Goal: Task Accomplishment & Management: Use online tool/utility

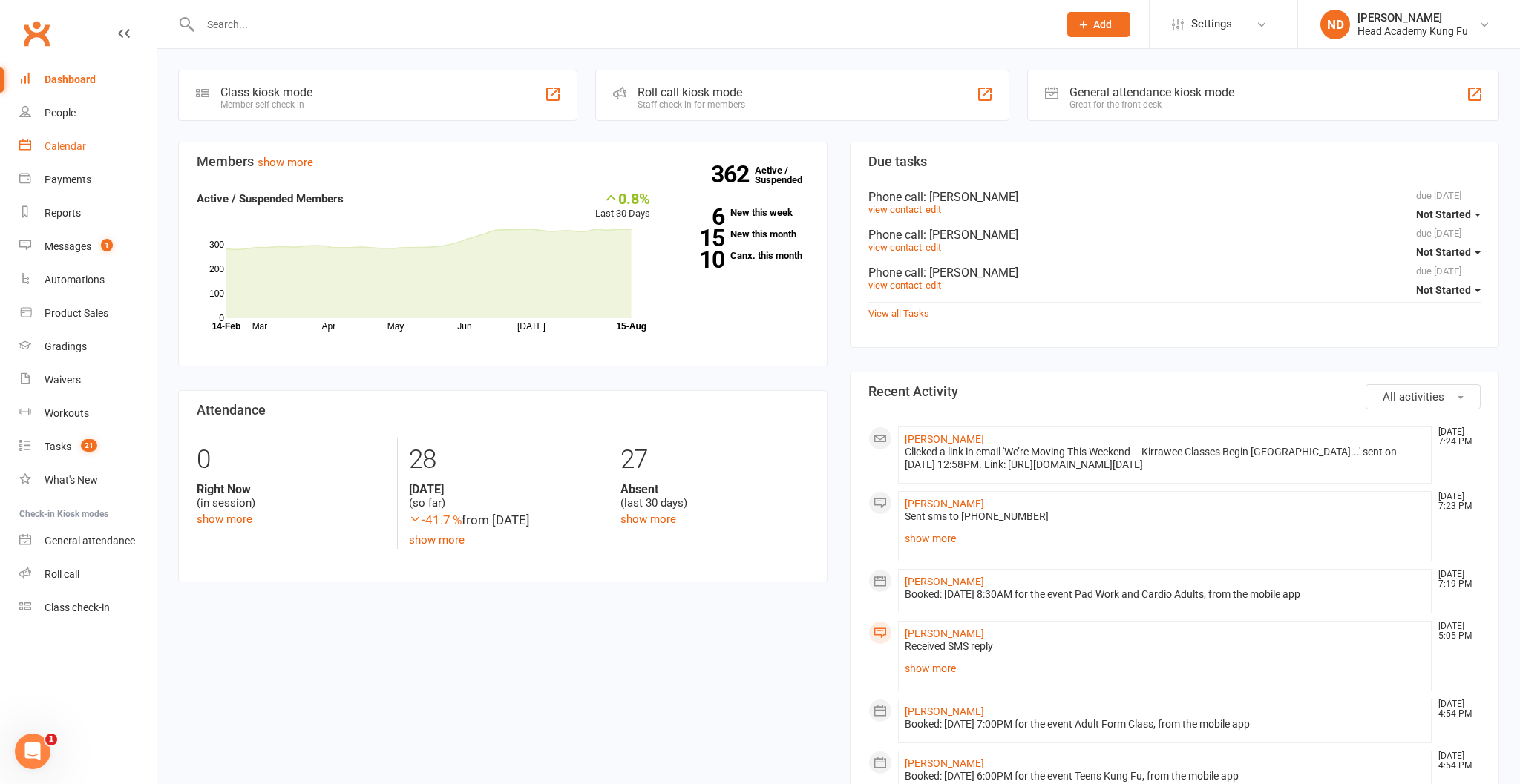
click at [68, 145] on div "Calendar" at bounding box center [65, 146] width 41 height 12
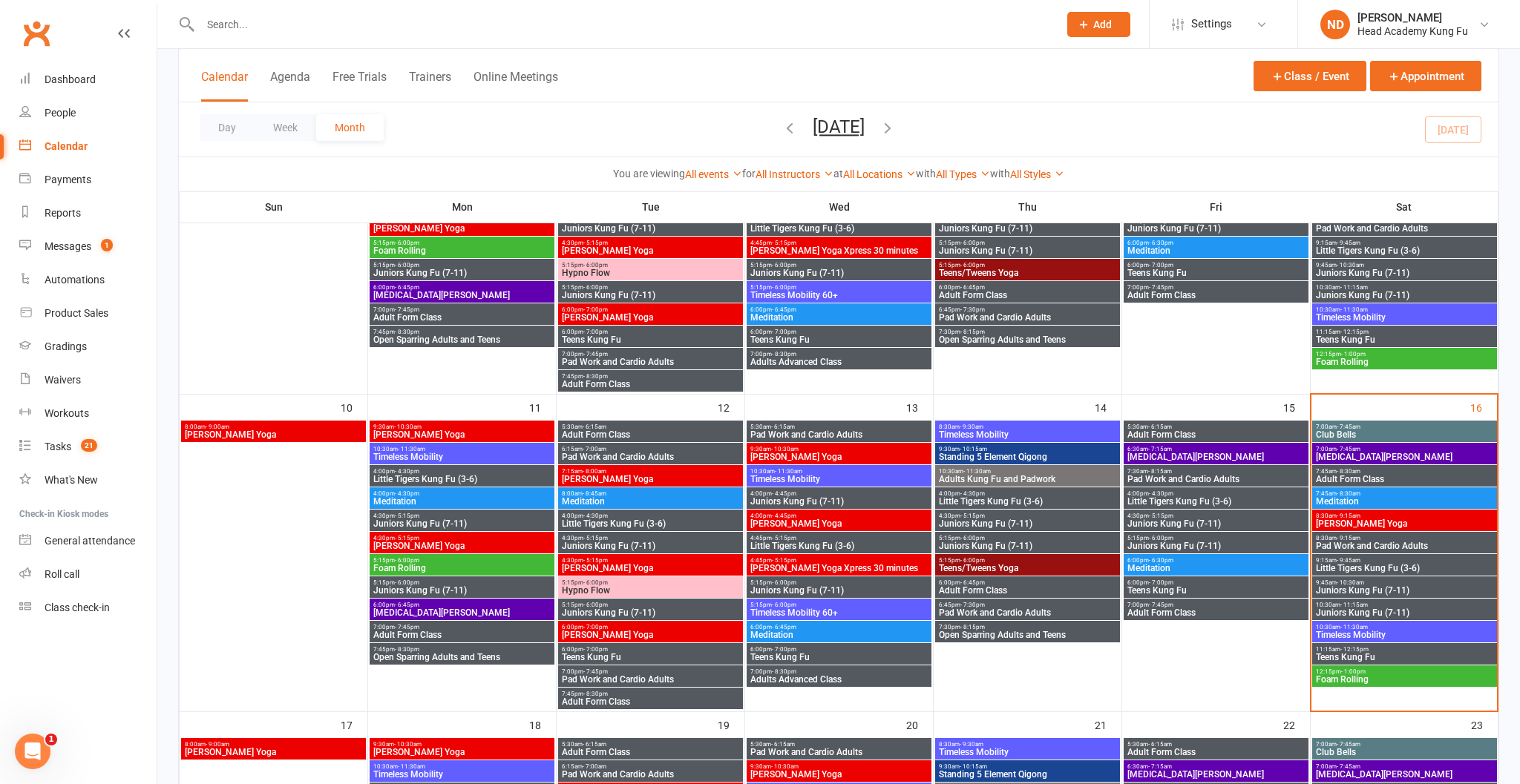
scroll to position [603, 0]
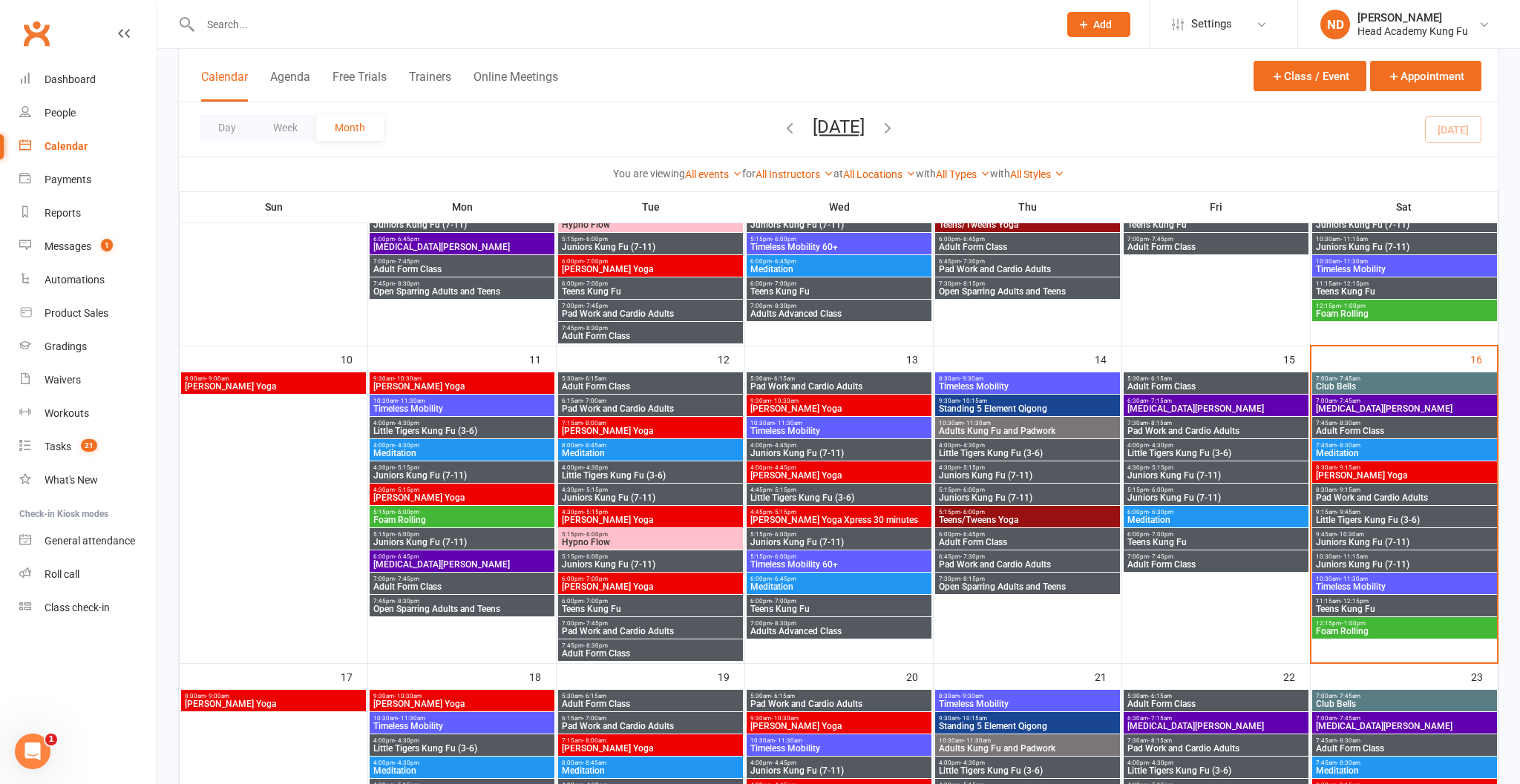
click at [1385, 411] on span "[MEDICAL_DATA][PERSON_NAME]" at bounding box center [1404, 408] width 179 height 9
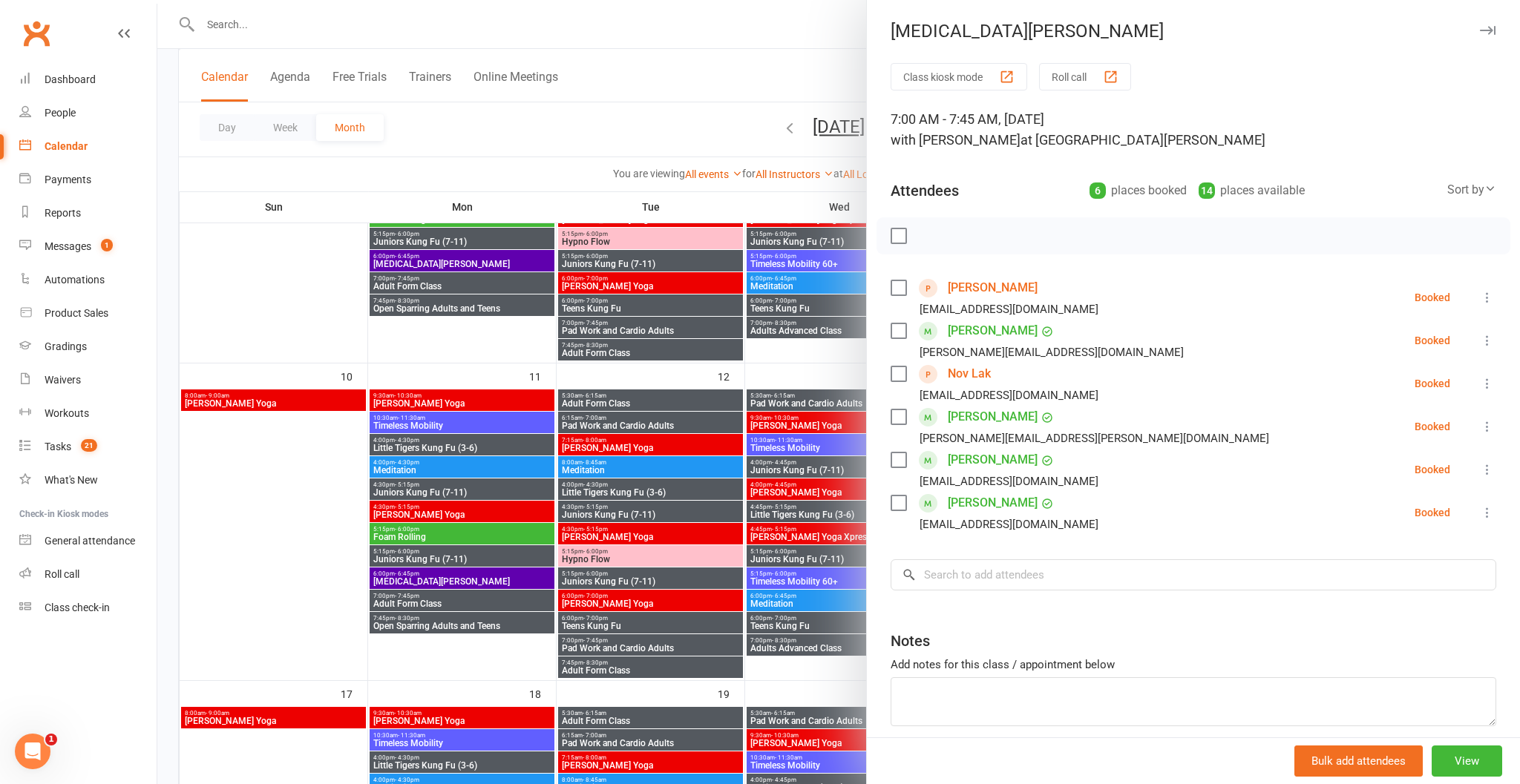
scroll to position [574, 0]
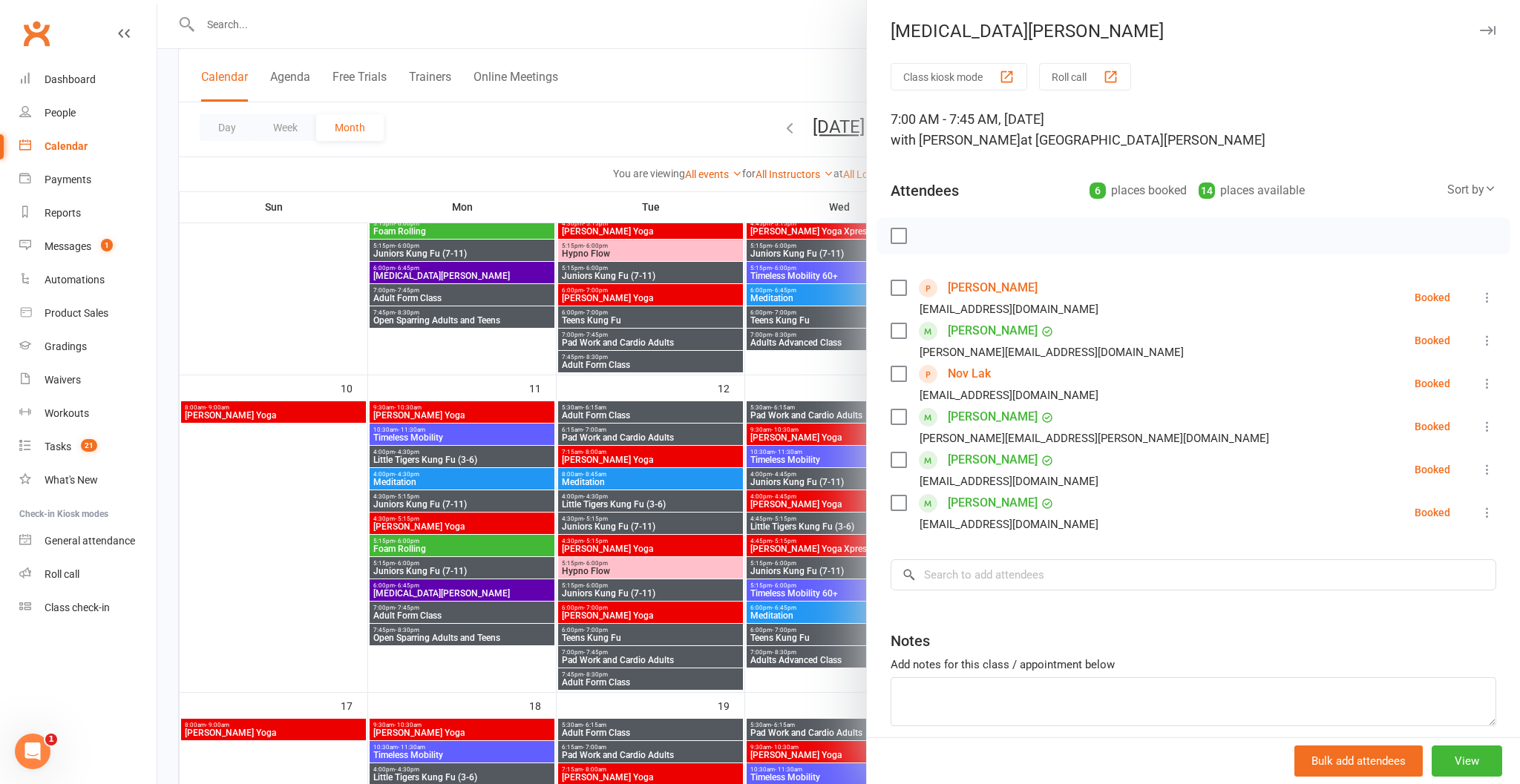
click at [129, 27] on icon at bounding box center [123, 33] width 12 height 12
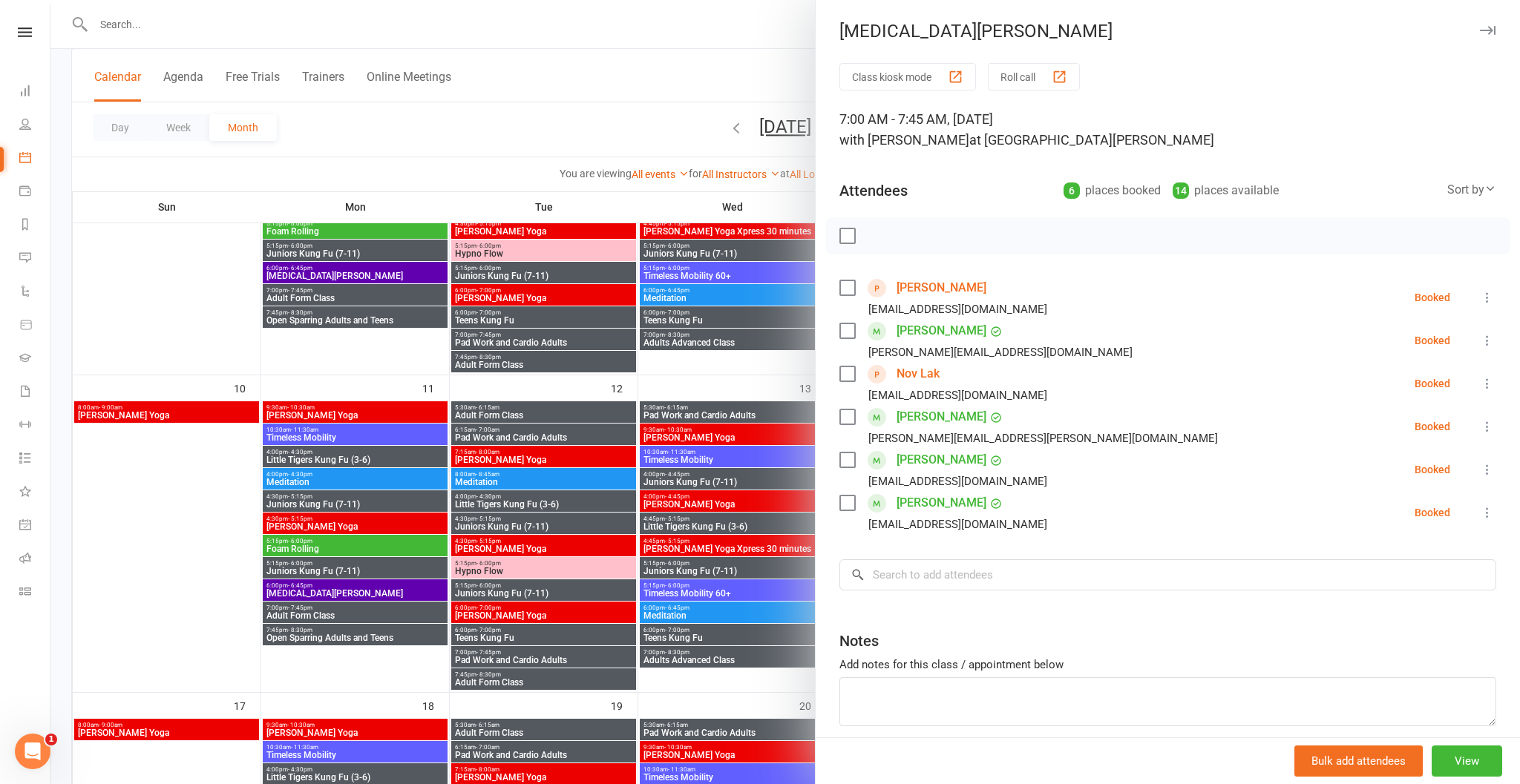
click at [1485, 29] on icon "button" at bounding box center [1488, 30] width 16 height 9
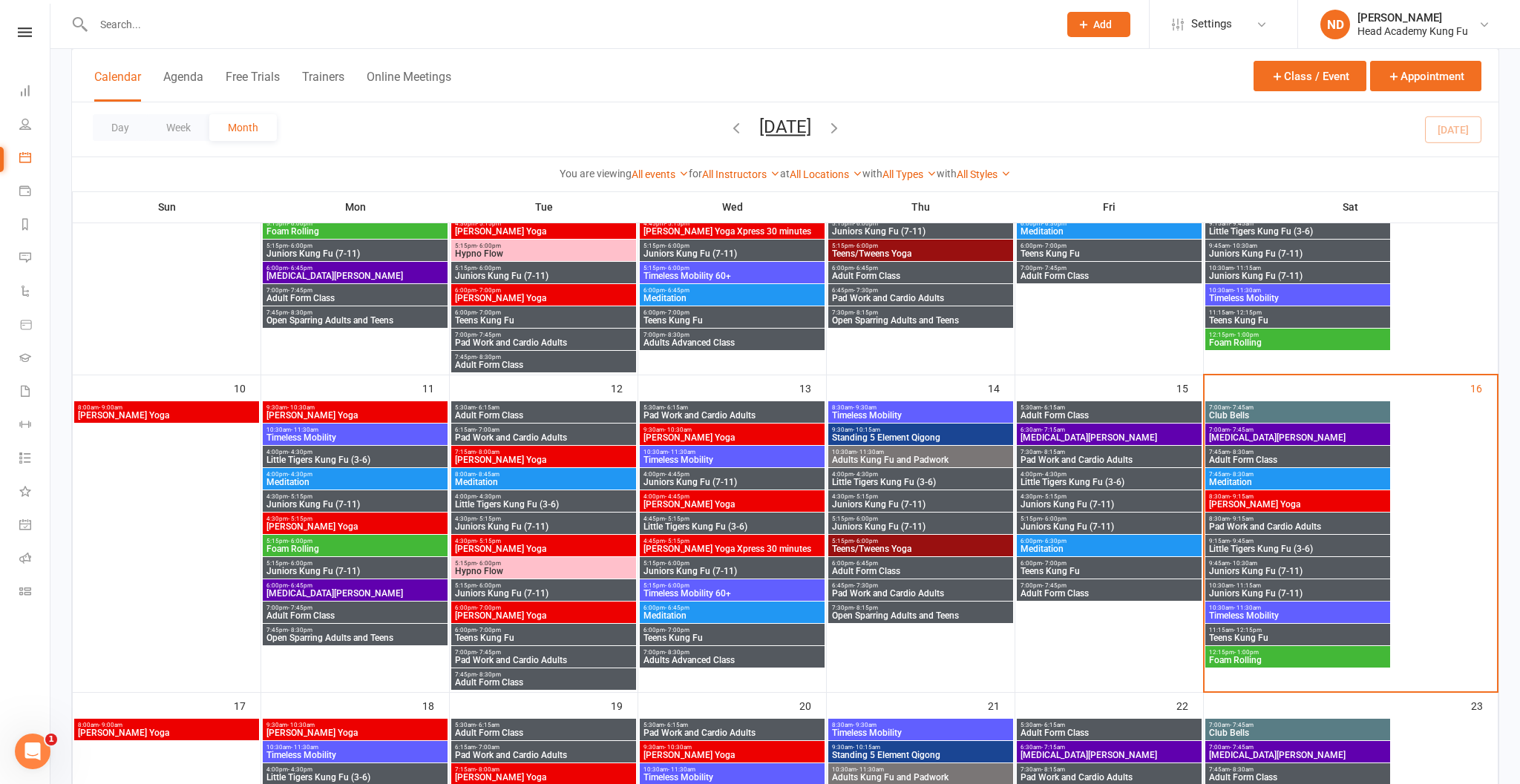
click at [1259, 428] on span "7:00am - 7:45am" at bounding box center [1297, 430] width 179 height 7
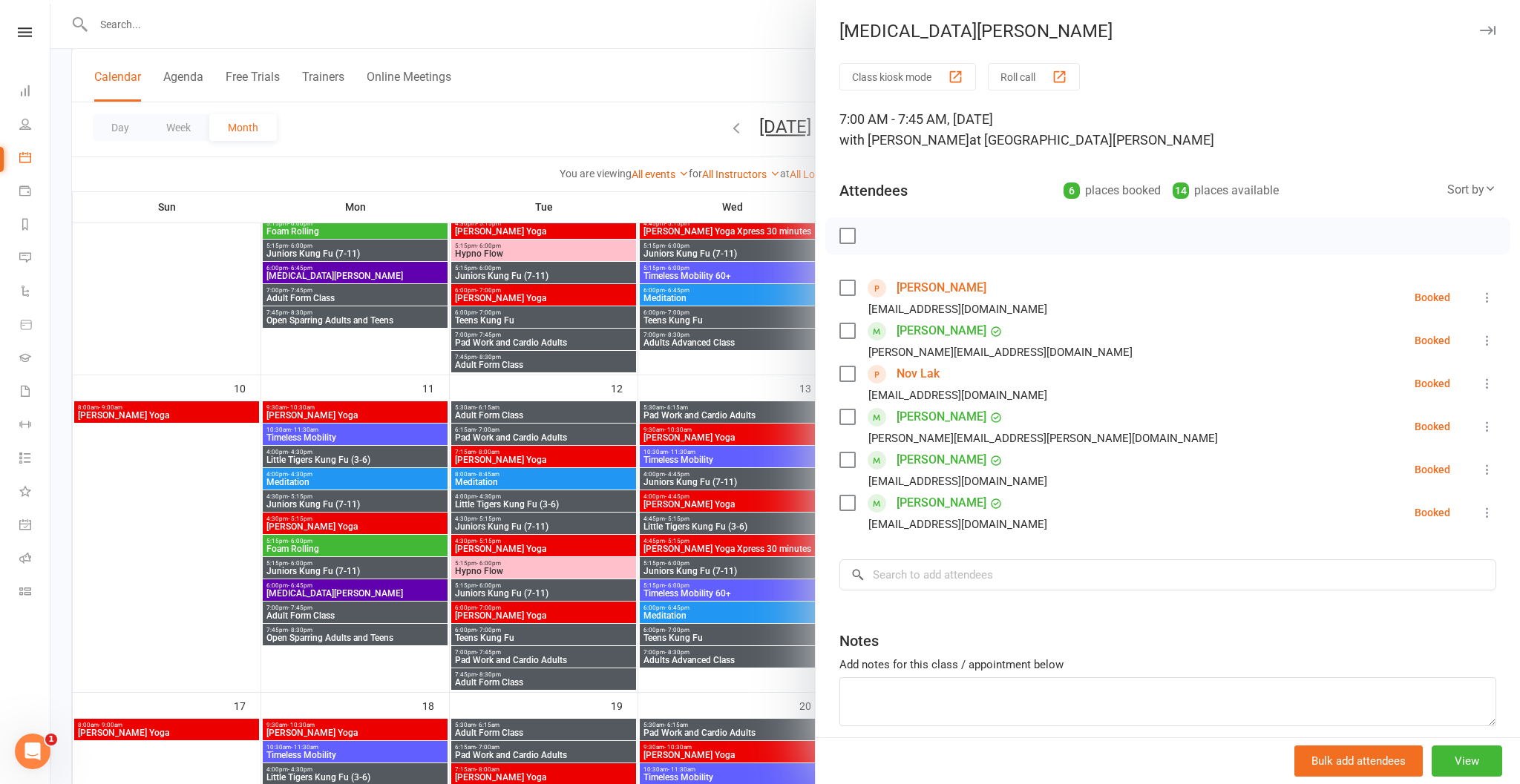
click at [746, 332] on div at bounding box center [785, 392] width 1469 height 784
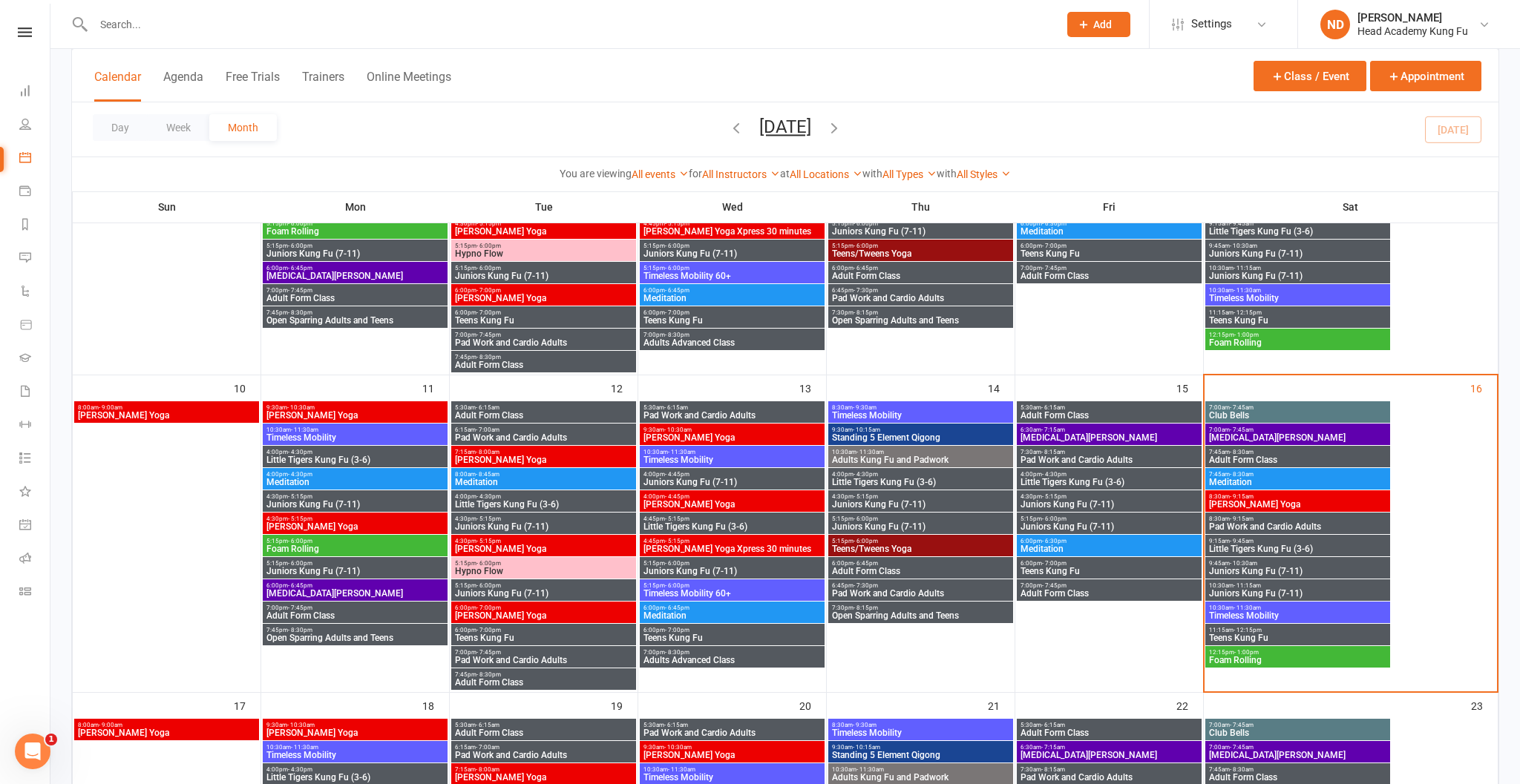
click at [1273, 409] on span "7:00am - 7:45am" at bounding box center [1297, 407] width 179 height 7
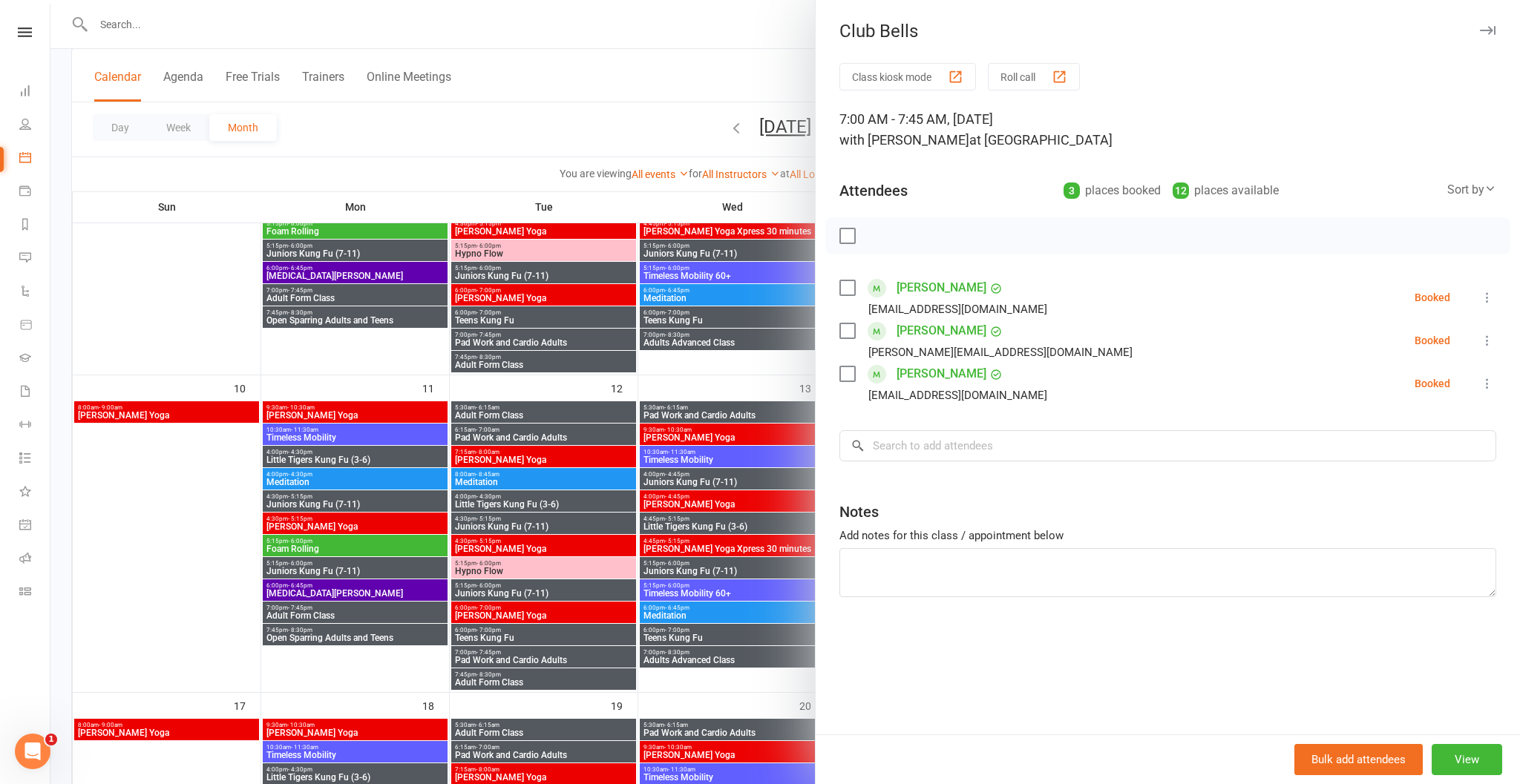
click at [1493, 337] on icon at bounding box center [1487, 340] width 15 height 15
drag, startPoint x: 1405, startPoint y: 437, endPoint x: 1340, endPoint y: 280, distance: 169.9
click at [1310, 217] on div "Class kiosk mode Roll call 7:00 AM - 7:45 AM, [DATE] with [PERSON_NAME] at Kirr…" at bounding box center [1167, 399] width 705 height 672
click at [1454, 757] on button "View" at bounding box center [1467, 760] width 70 height 31
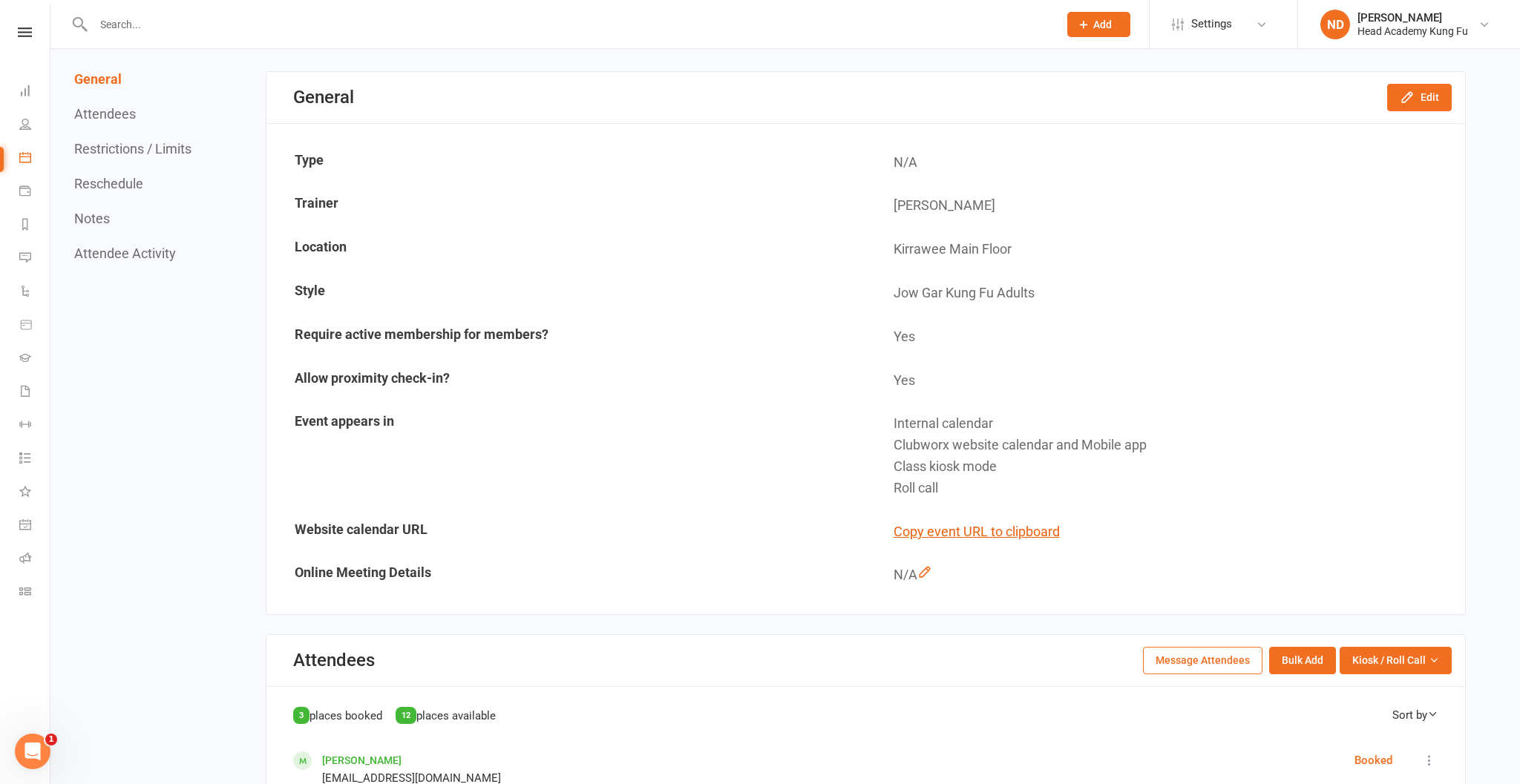
scroll to position [314, 0]
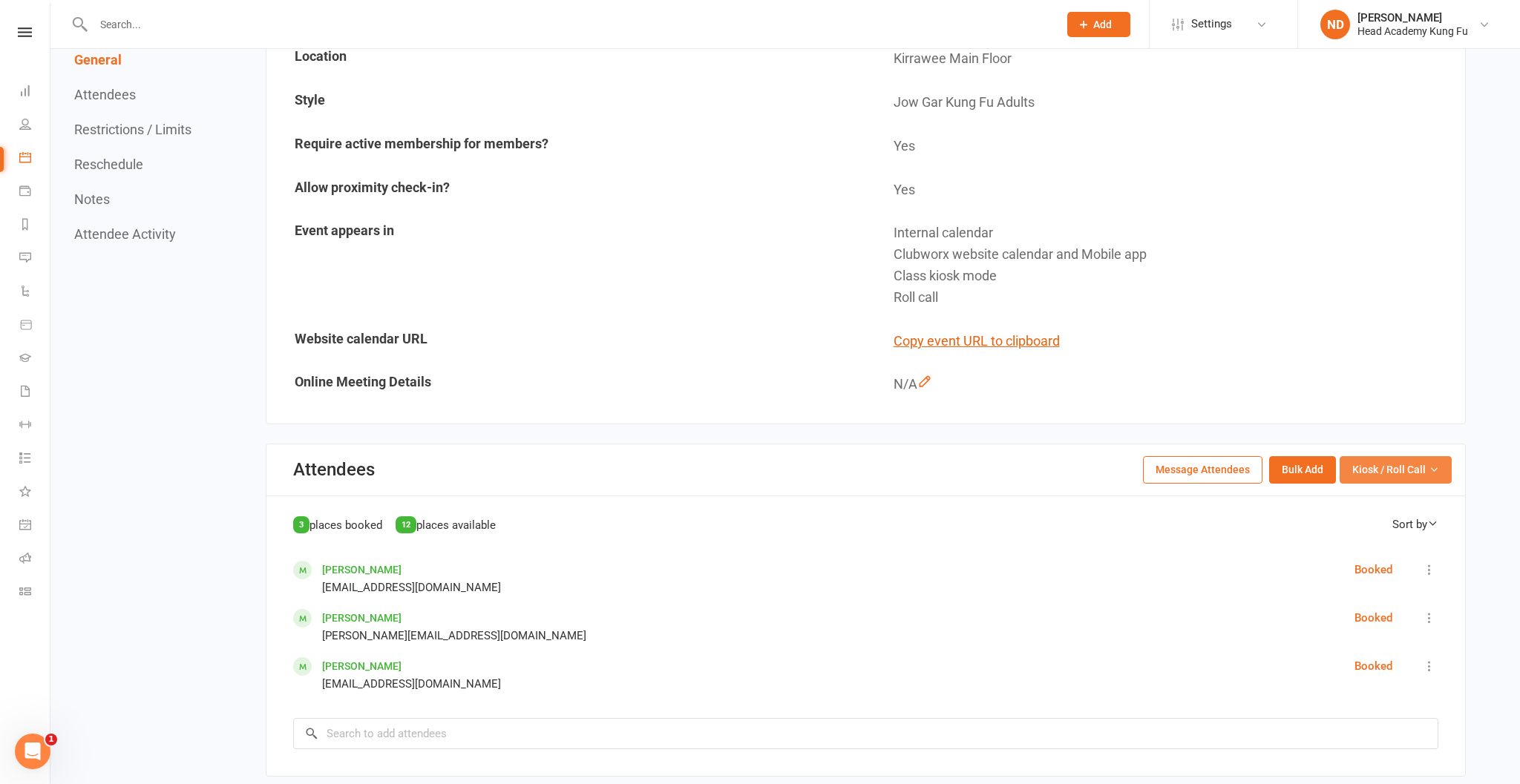
click at [1394, 472] on span "Kiosk / Roll Call" at bounding box center [1389, 470] width 73 height 16
click at [1380, 521] on link "Enter Roll Call" at bounding box center [1377, 534] width 147 height 30
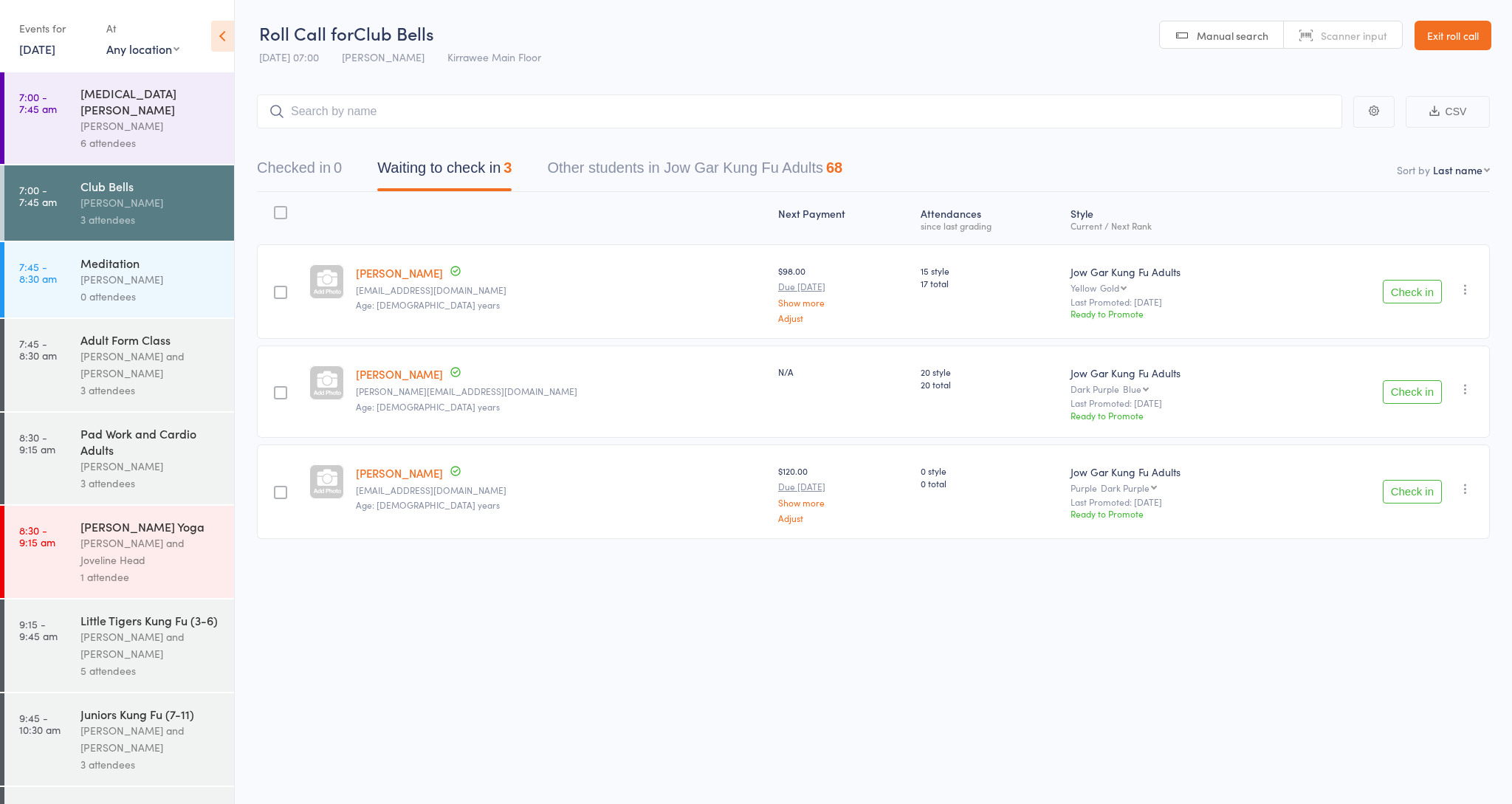
click at [425, 99] on input "search" at bounding box center [799, 112] width 1085 height 34
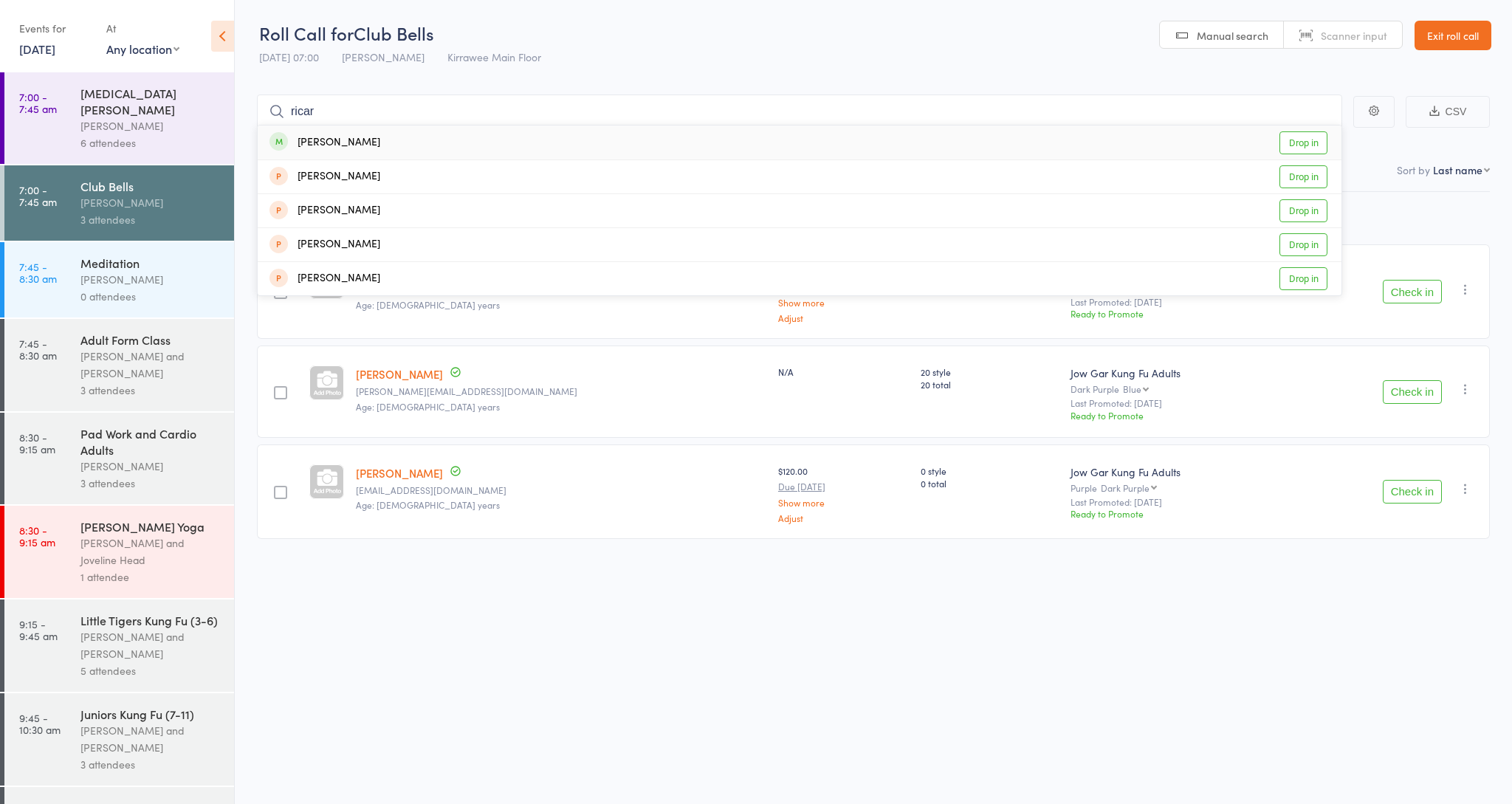
type input "richer"
drag, startPoint x: 425, startPoint y: 99, endPoint x: 371, endPoint y: 148, distance: 72.9
click at [371, 148] on div "[PERSON_NAME]" at bounding box center [324, 143] width 111 height 17
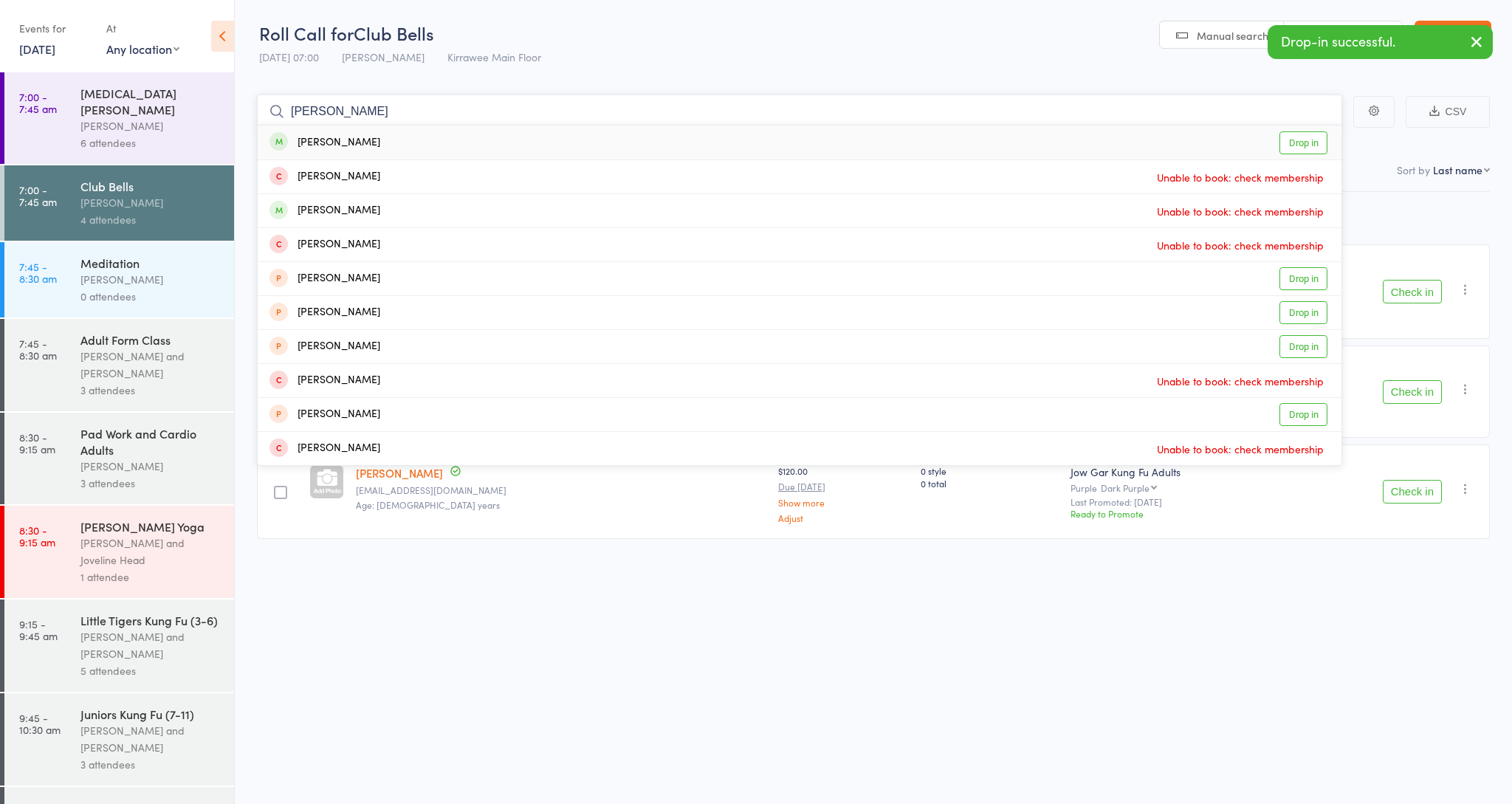
type input "[PERSON_NAME]"
drag, startPoint x: 371, startPoint y: 148, endPoint x: 410, endPoint y: 139, distance: 40.0
click at [410, 139] on div "[PERSON_NAME] Drop in" at bounding box center [799, 143] width 1084 height 34
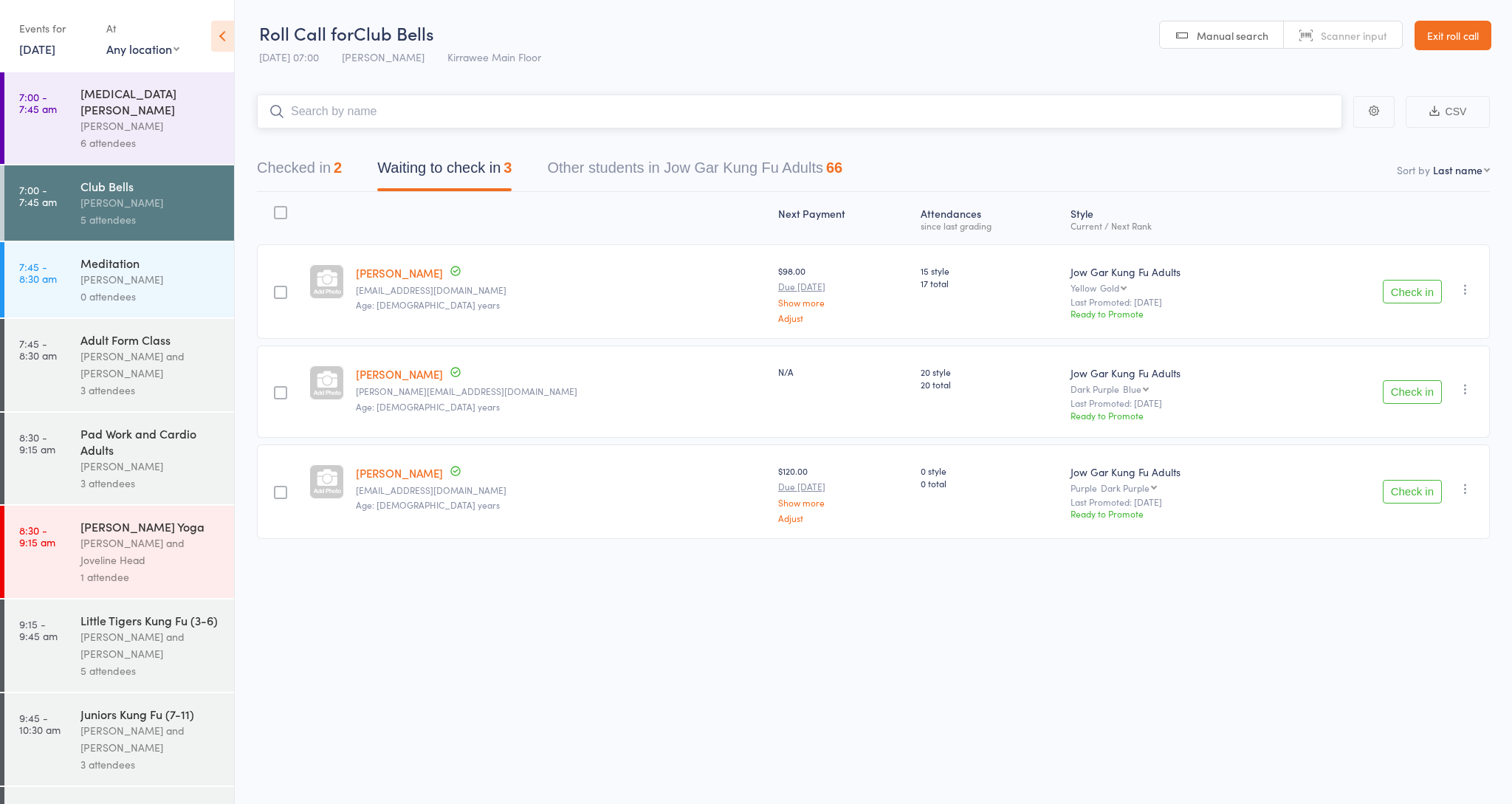
click at [432, 103] on input "search" at bounding box center [799, 112] width 1085 height 34
click at [418, 109] on input "search" at bounding box center [799, 112] width 1085 height 34
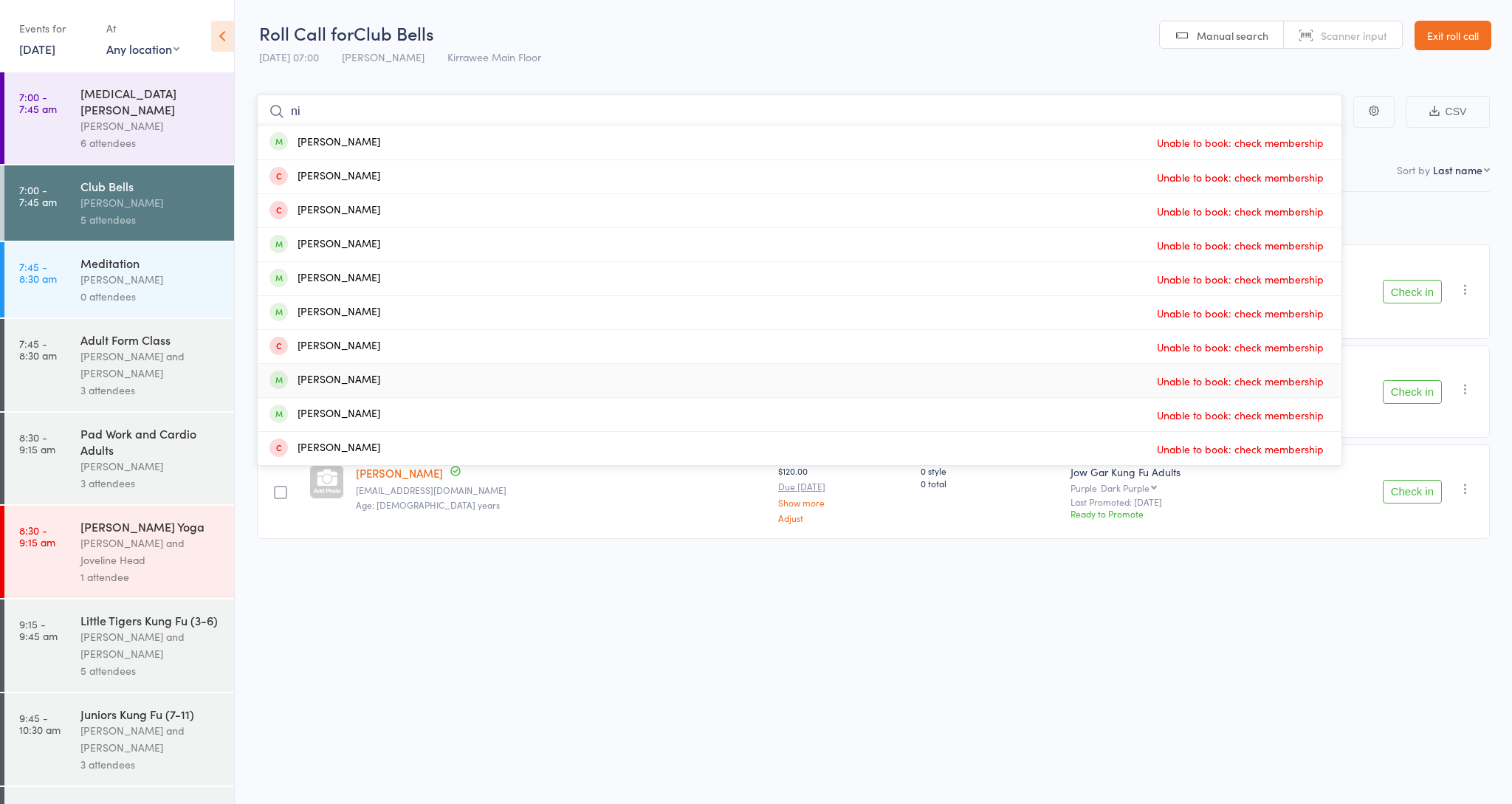
type input "n"
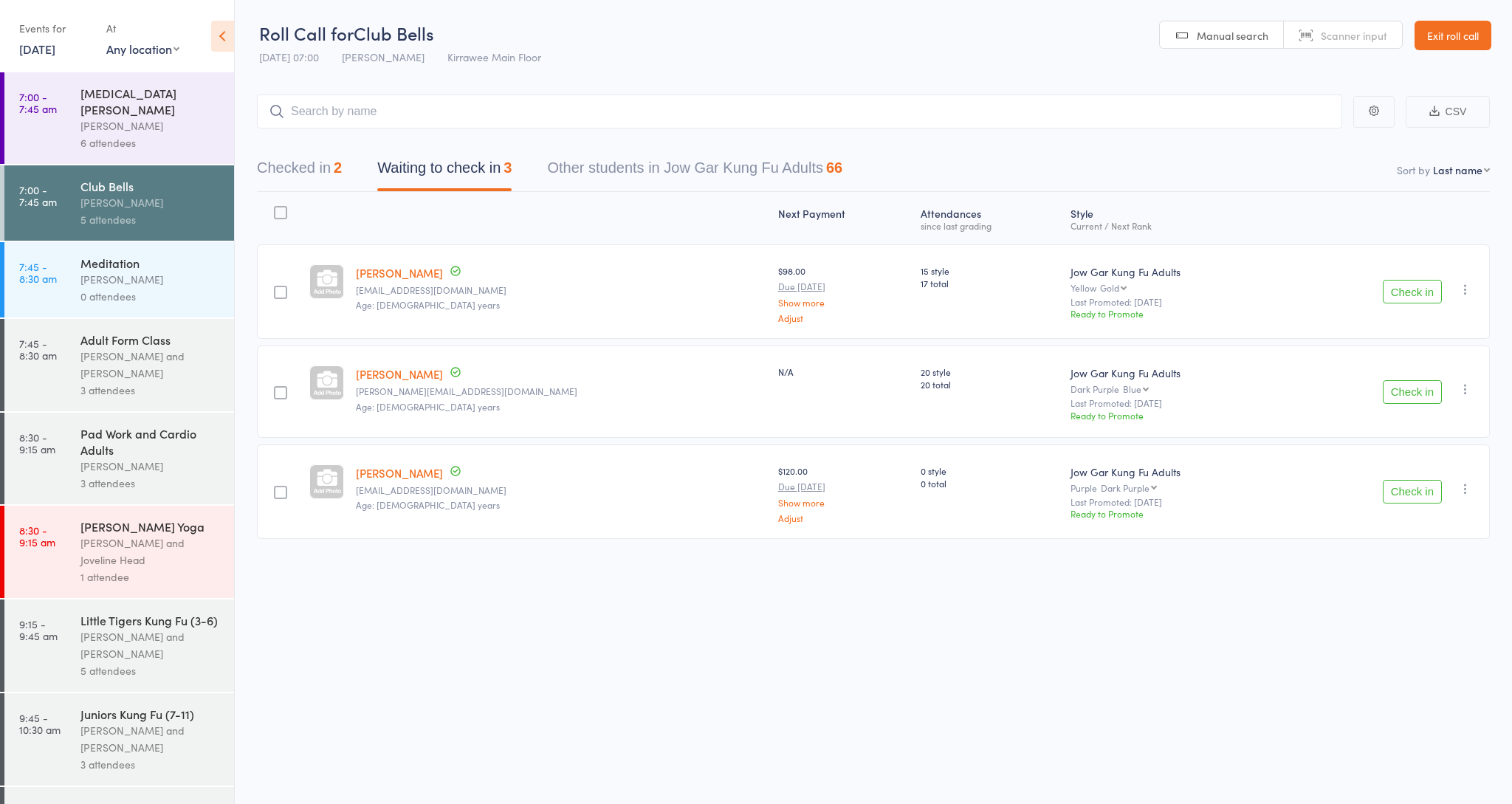
click at [140, 117] on div "[PERSON_NAME]" at bounding box center [151, 126] width 141 height 17
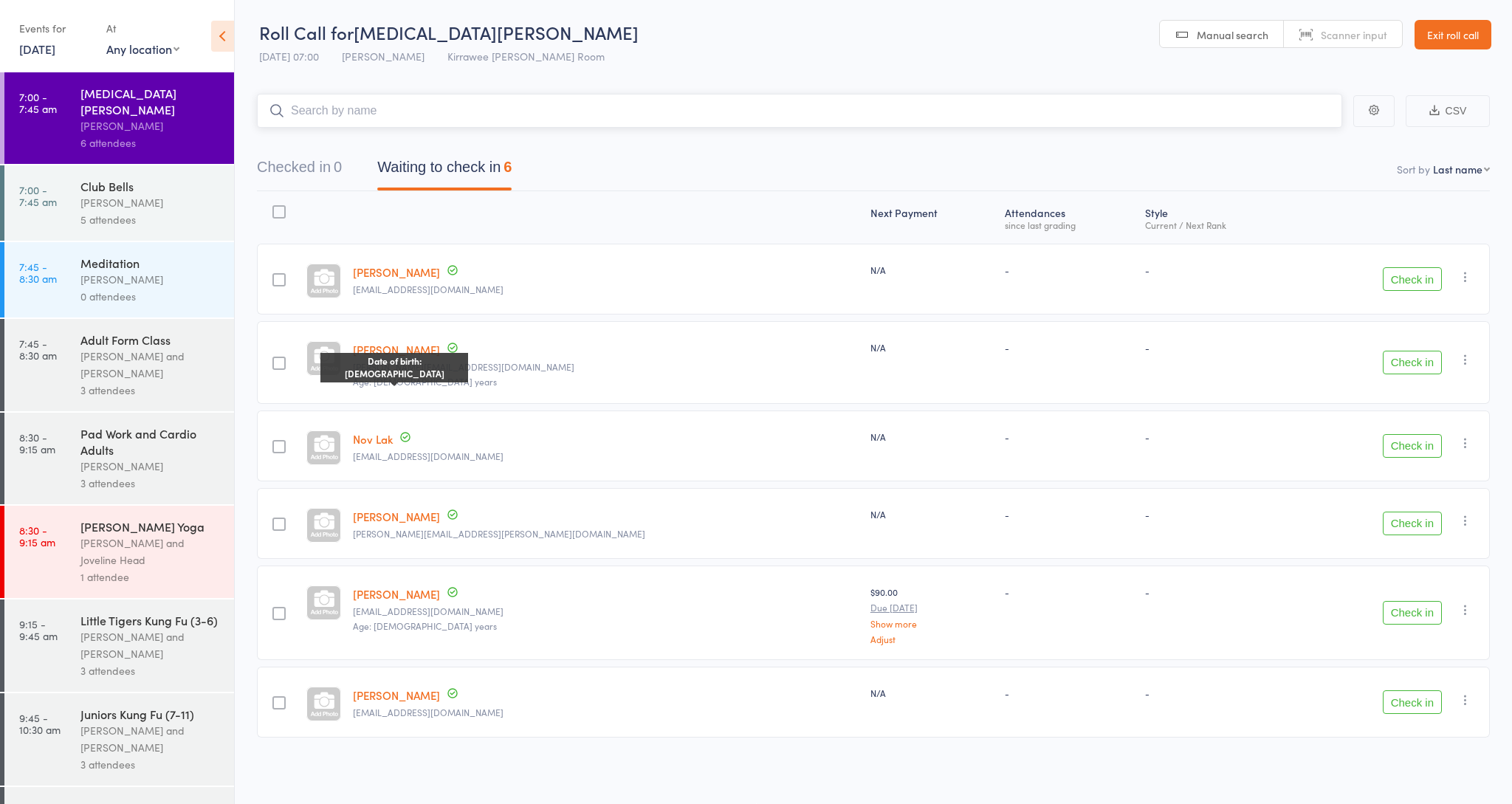
scroll to position [1, 0]
click at [1420, 353] on button "Check in" at bounding box center [1413, 362] width 59 height 23
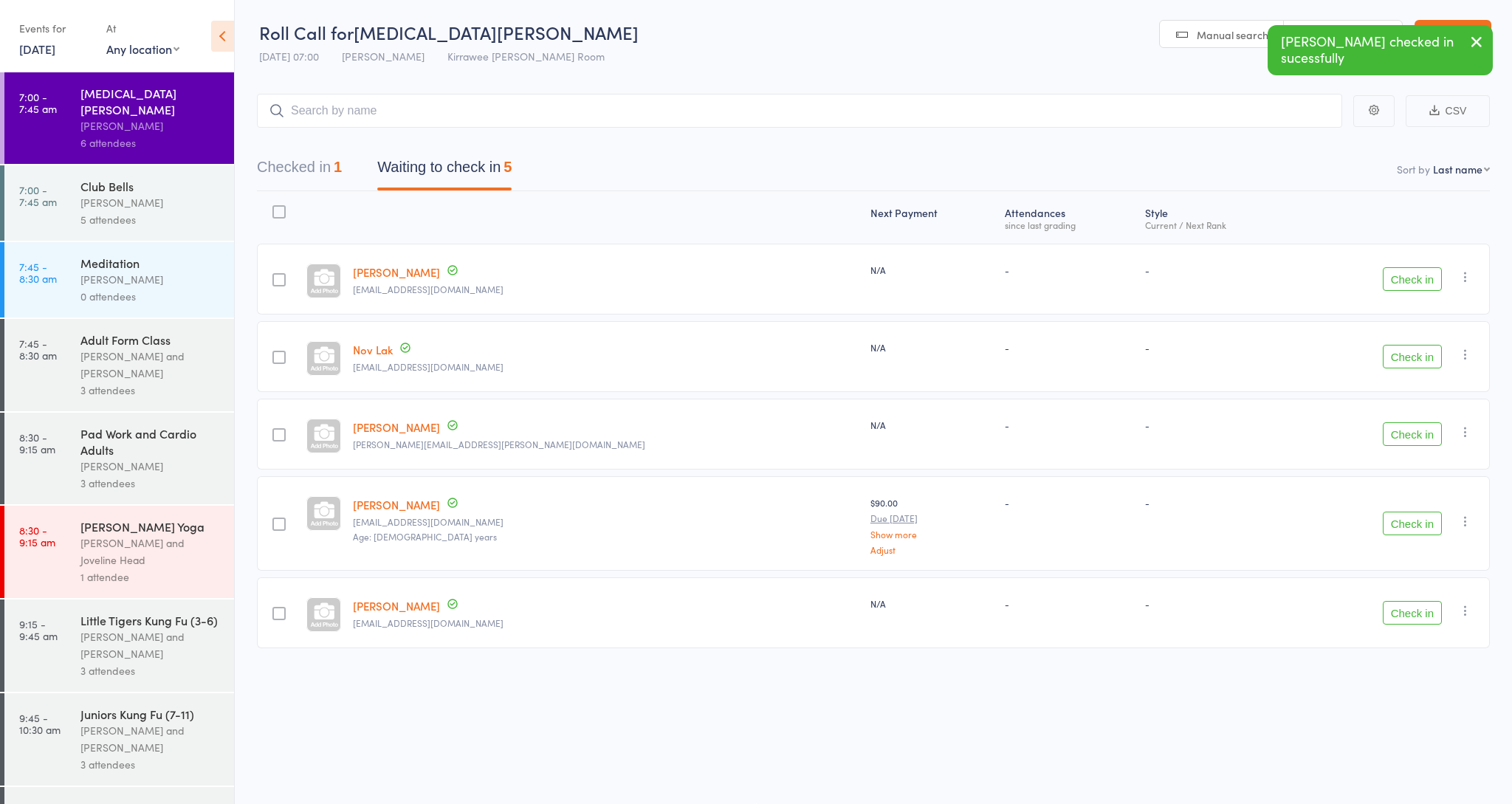
click at [1416, 606] on button "Check in" at bounding box center [1413, 612] width 59 height 23
click at [1410, 532] on button "Check in" at bounding box center [1413, 523] width 59 height 23
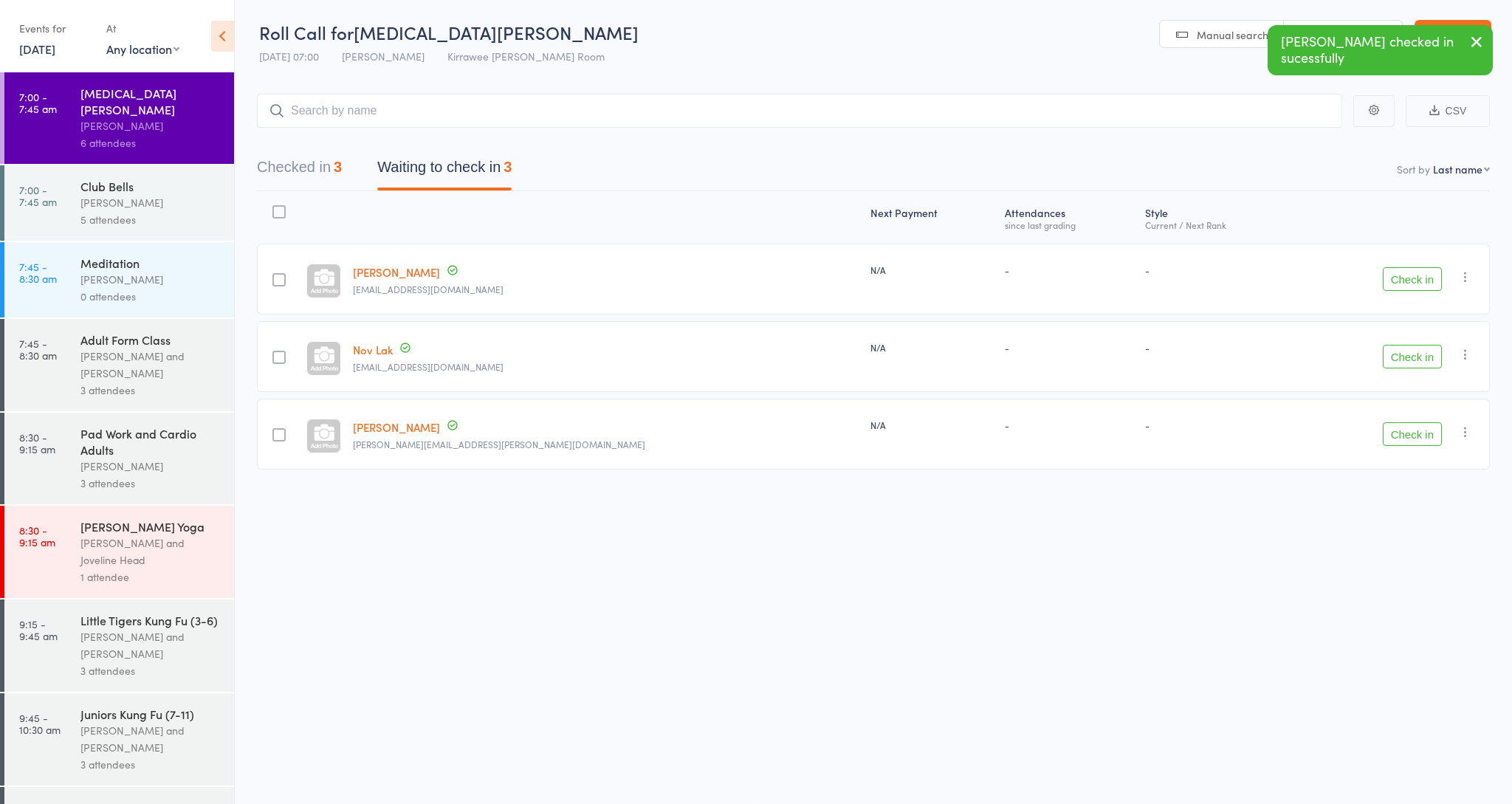
click at [1398, 434] on button "Check in" at bounding box center [1413, 434] width 59 height 23
